Goal: Task Accomplishment & Management: Manage account settings

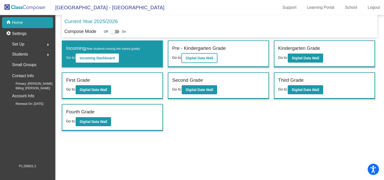
click at [194, 60] on button "Digital Data Wall" at bounding box center [199, 58] width 35 height 9
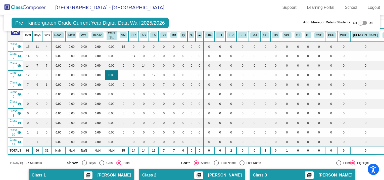
scroll to position [25, 0]
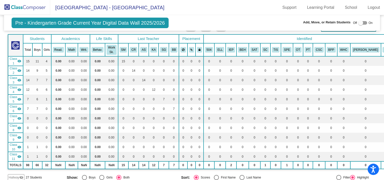
click at [19, 59] on mat-icon "visibility" at bounding box center [19, 61] width 4 height 4
click at [19, 69] on mat-icon "visibility" at bounding box center [19, 71] width 4 height 4
click at [21, 88] on mat-icon "visibility" at bounding box center [19, 90] width 4 height 4
click at [20, 98] on mat-icon "visibility" at bounding box center [19, 99] width 4 height 4
click at [20, 117] on mat-icon "visibility" at bounding box center [19, 118] width 4 height 4
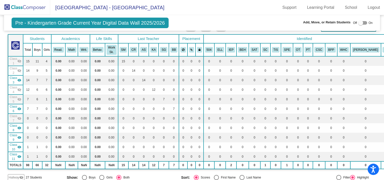
click at [20, 127] on mat-icon "visibility" at bounding box center [19, 128] width 4 height 4
click at [19, 137] on mat-icon "visibility" at bounding box center [19, 138] width 4 height 4
click at [21, 145] on mat-icon "visibility" at bounding box center [19, 147] width 4 height 4
click at [21, 155] on mat-icon "visibility" at bounding box center [19, 157] width 4 height 4
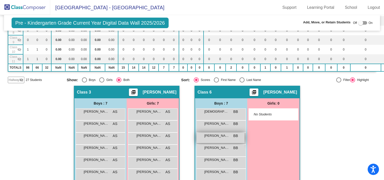
scroll to position [142, 0]
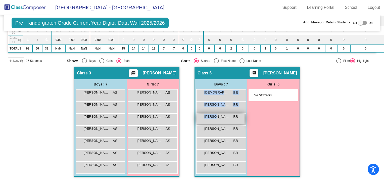
drag, startPoint x: 226, startPoint y: 95, endPoint x: 213, endPoint y: 116, distance: 24.3
click at [213, 116] on div "Bodhi [PERSON_NAME] lock do_not_disturb_alt [PERSON_NAME] BB lock do_not_distur…" at bounding box center [221, 131] width 50 height 84
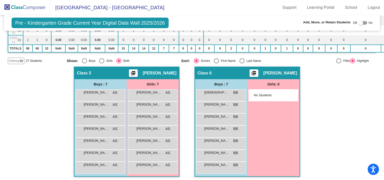
click at [358, 22] on div at bounding box center [360, 22] width 5 height 5
checkbox input "true"
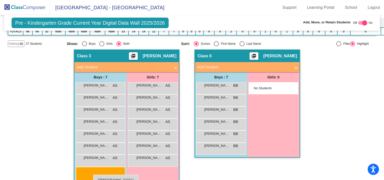
scroll to position [167, 0]
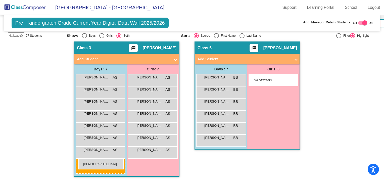
drag, startPoint x: 212, startPoint y: 92, endPoint x: 78, endPoint y: 159, distance: 149.2
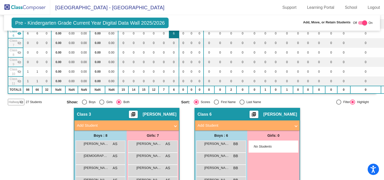
scroll to position [0, 0]
